Goal: Find contact information: Find contact information

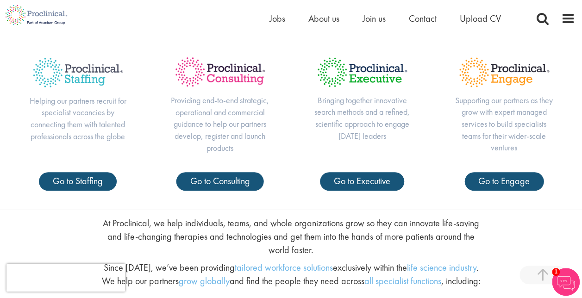
scroll to position [18, 0]
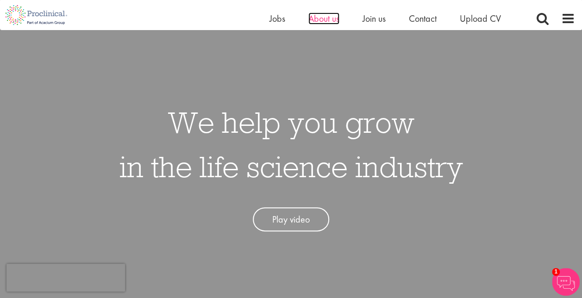
click at [312, 21] on span "About us" at bounding box center [323, 18] width 31 height 12
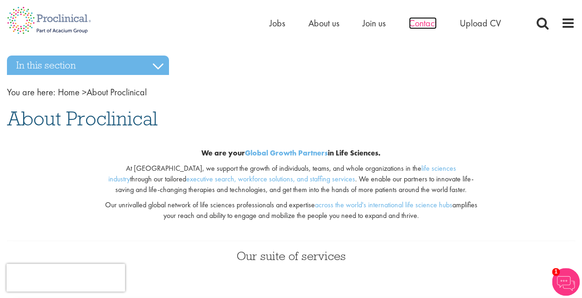
click at [419, 23] on span "Contact" at bounding box center [423, 23] width 28 height 12
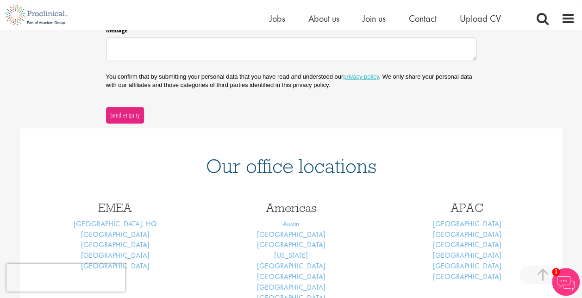
scroll to position [416, 0]
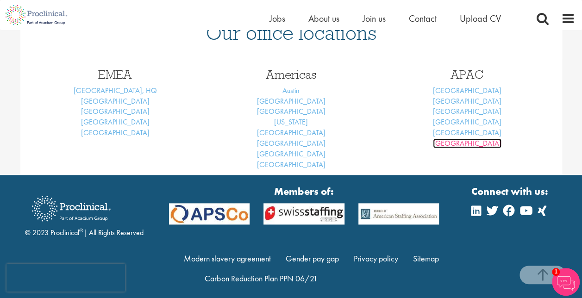
click at [471, 143] on link "[GEOGRAPHIC_DATA]" at bounding box center [467, 143] width 68 height 10
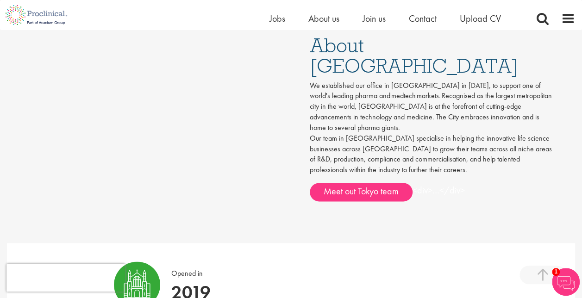
scroll to position [463, 0]
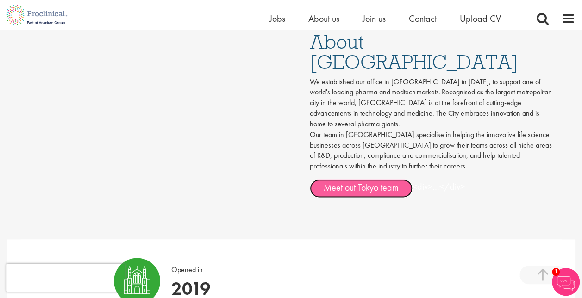
click at [382, 179] on link "Meet out Tokyo team" at bounding box center [361, 188] width 103 height 19
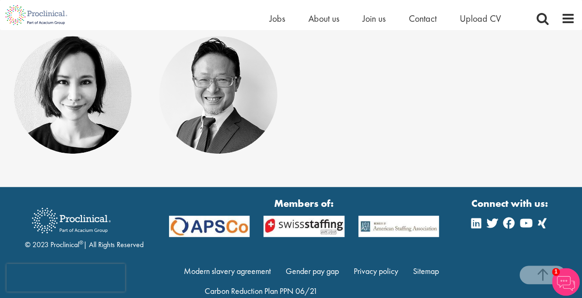
scroll to position [230, 0]
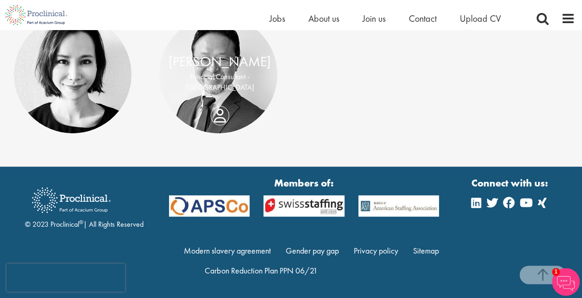
click at [217, 98] on div "[PERSON_NAME] Principal Consultant - [GEOGRAPHIC_DATA]" at bounding box center [219, 75] width 121 height 46
click at [209, 94] on link at bounding box center [218, 75] width 118 height 118
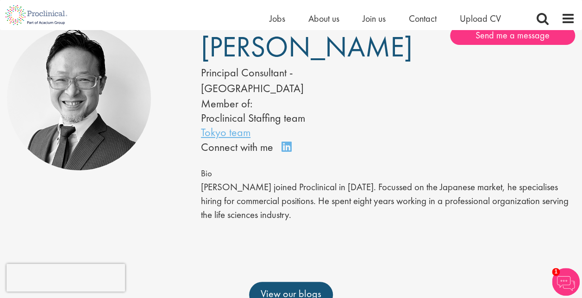
scroll to position [75, 0]
